Goal: Transaction & Acquisition: Purchase product/service

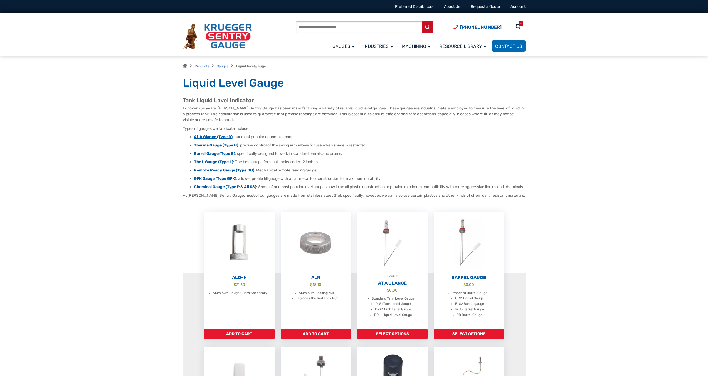
click at [207, 136] on strong "At A Glance (Type D)" at bounding box center [213, 137] width 39 height 5
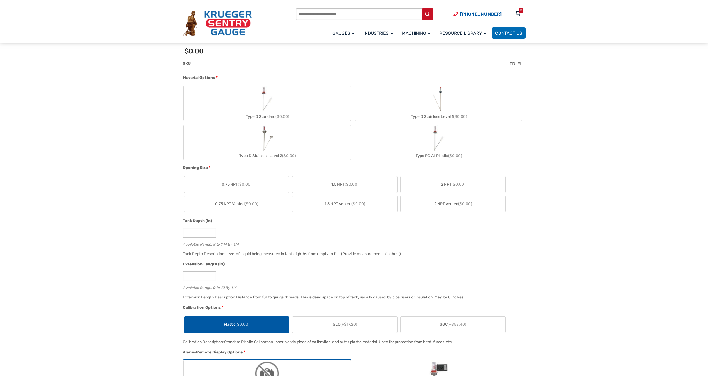
scroll to position [167, 0]
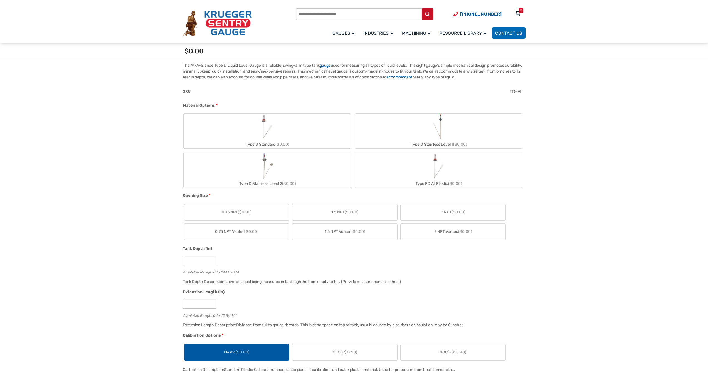
click at [265, 135] on img "Type D Standard" at bounding box center [267, 127] width 27 height 27
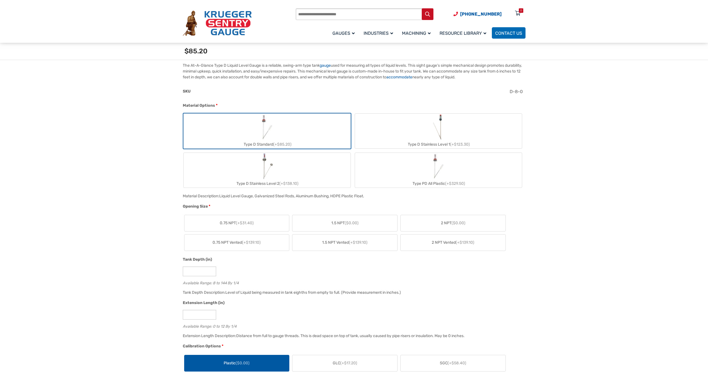
click at [343, 224] on span "1.5 NPT ($0.00)" at bounding box center [344, 223] width 27 height 6
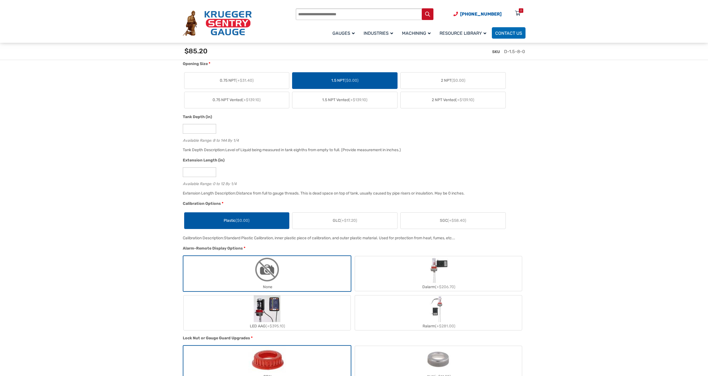
scroll to position [334, 0]
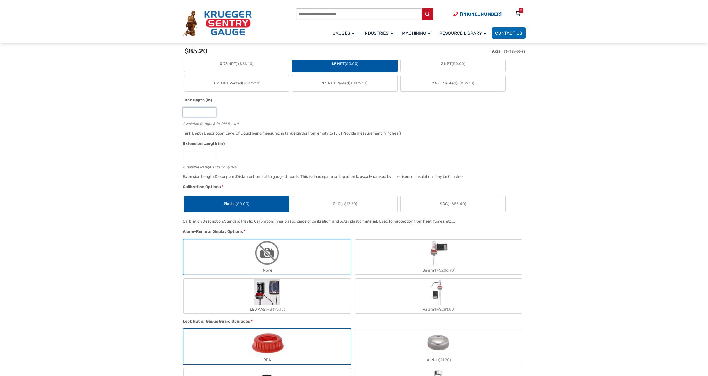
drag, startPoint x: 191, startPoint y: 111, endPoint x: 165, endPoint y: 111, distance: 25.9
click at [165, 111] on section "🔍 At A Glance $ 0.00 The Direct Reading Tank Gauge The At-A-Glance Type D Liqui…" at bounding box center [354, 339] width 708 height 1098
type input "**"
click at [279, 121] on div "Available Range: 8 to 144 By 1/4" at bounding box center [353, 122] width 340 height 5
click at [355, 210] on label "GLC (+$17.20)" at bounding box center [344, 204] width 105 height 16
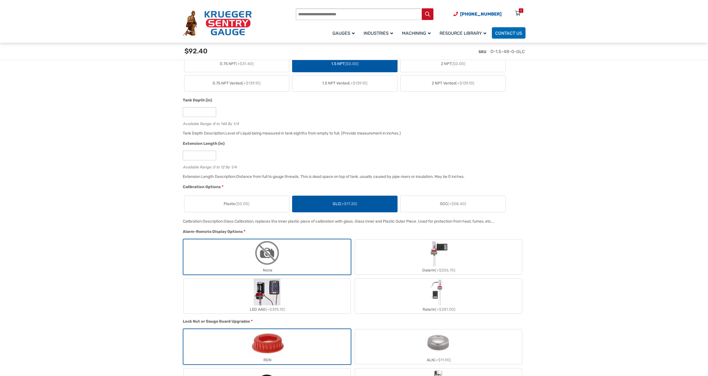
click at [445, 211] on label "SGC (+$58.40)" at bounding box center [452, 204] width 105 height 16
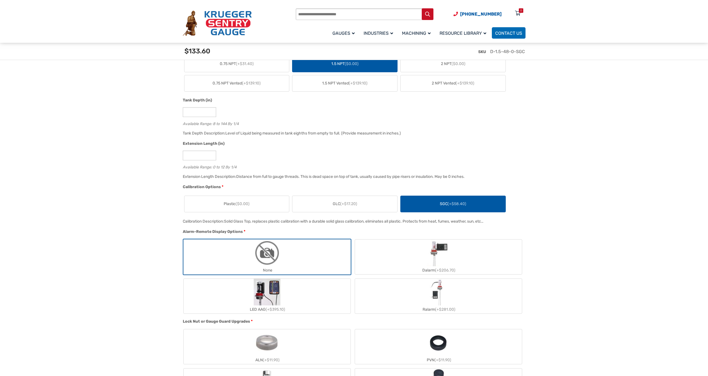
click at [252, 209] on label "Plastic ($0.00)" at bounding box center [236, 204] width 105 height 16
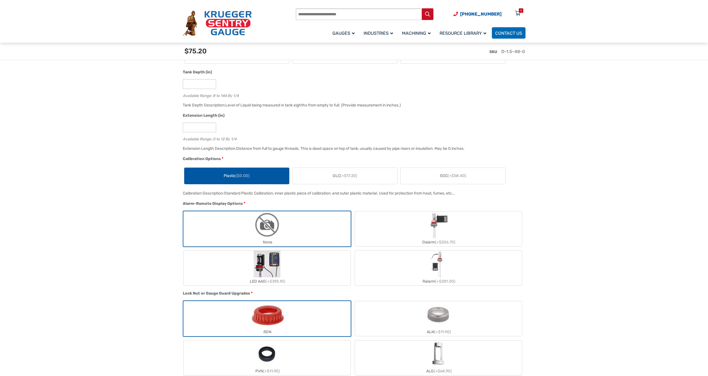
scroll to position [361, 0]
click at [442, 179] on span "SGC (+$58.40)" at bounding box center [453, 176] width 26 height 6
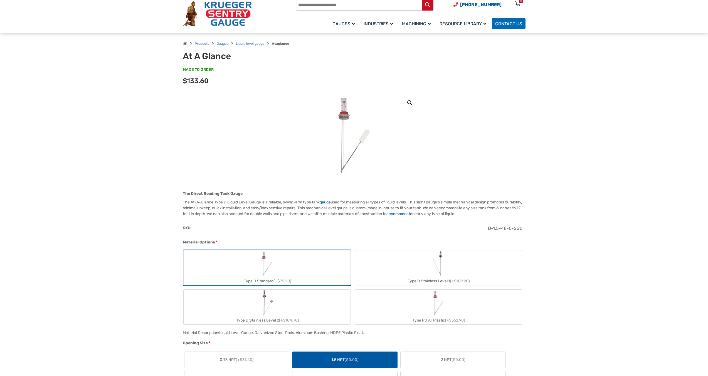
scroll to position [0, 0]
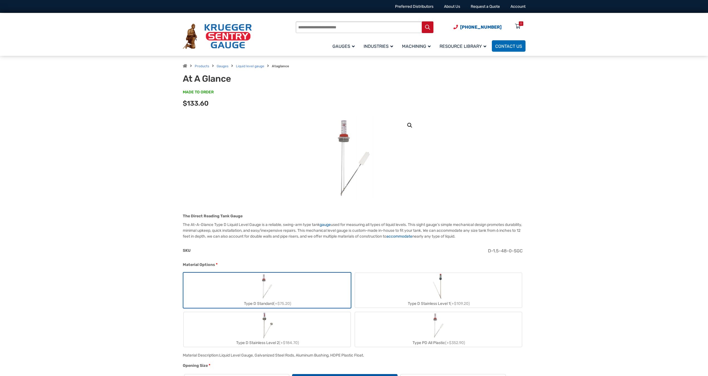
click at [340, 27] on input "Products search" at bounding box center [365, 27] width 138 height 12
paste input "******"
click at [422, 21] on button "Search" at bounding box center [428, 27] width 12 height 12
click at [337, 41] on strong "DG-Kit" at bounding box center [334, 40] width 14 height 5
type input "******"
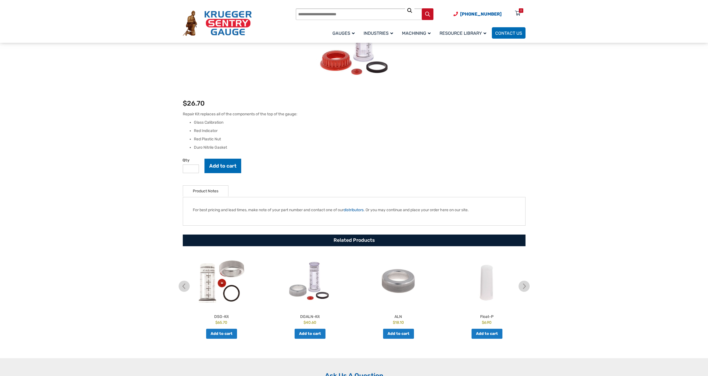
scroll to position [111, 0]
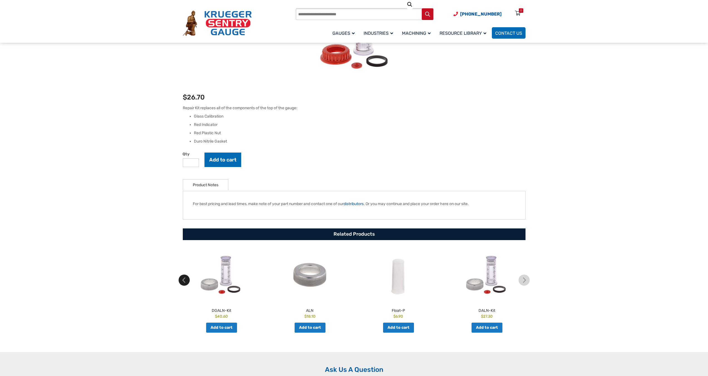
click at [184, 283] on img at bounding box center [184, 280] width 11 height 11
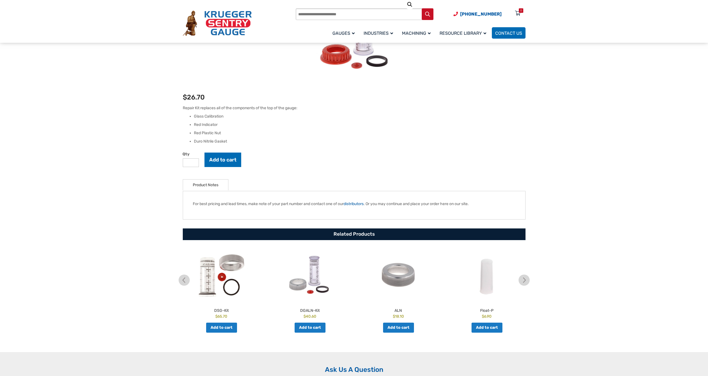
click at [209, 285] on img at bounding box center [222, 275] width 86 height 53
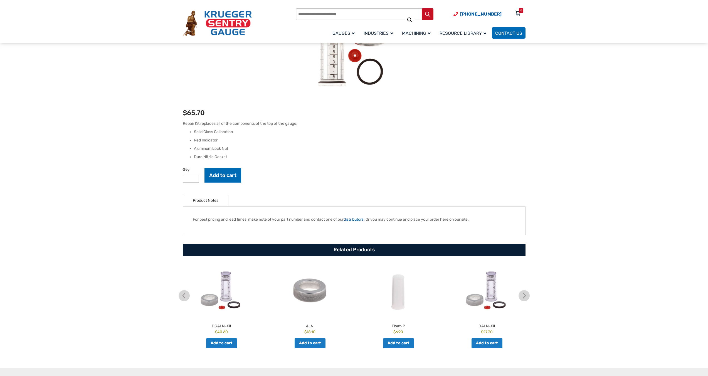
scroll to position [83, 0]
